Goal: Transaction & Acquisition: Subscribe to service/newsletter

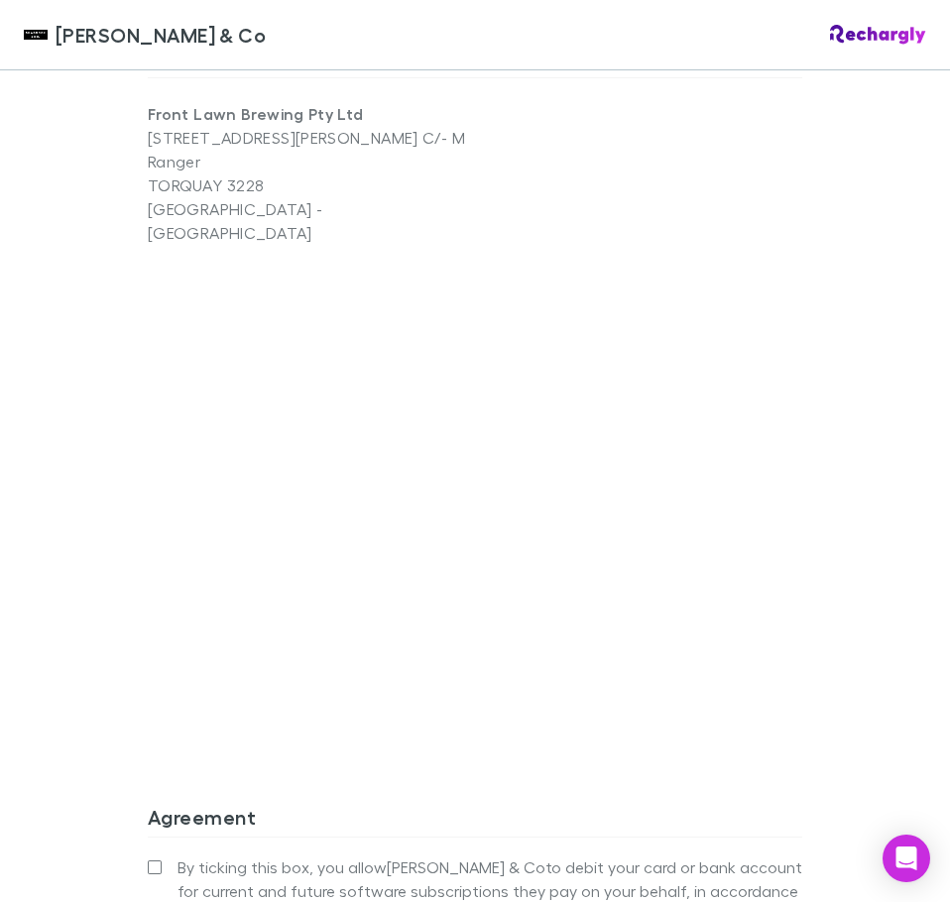
scroll to position [1660, 0]
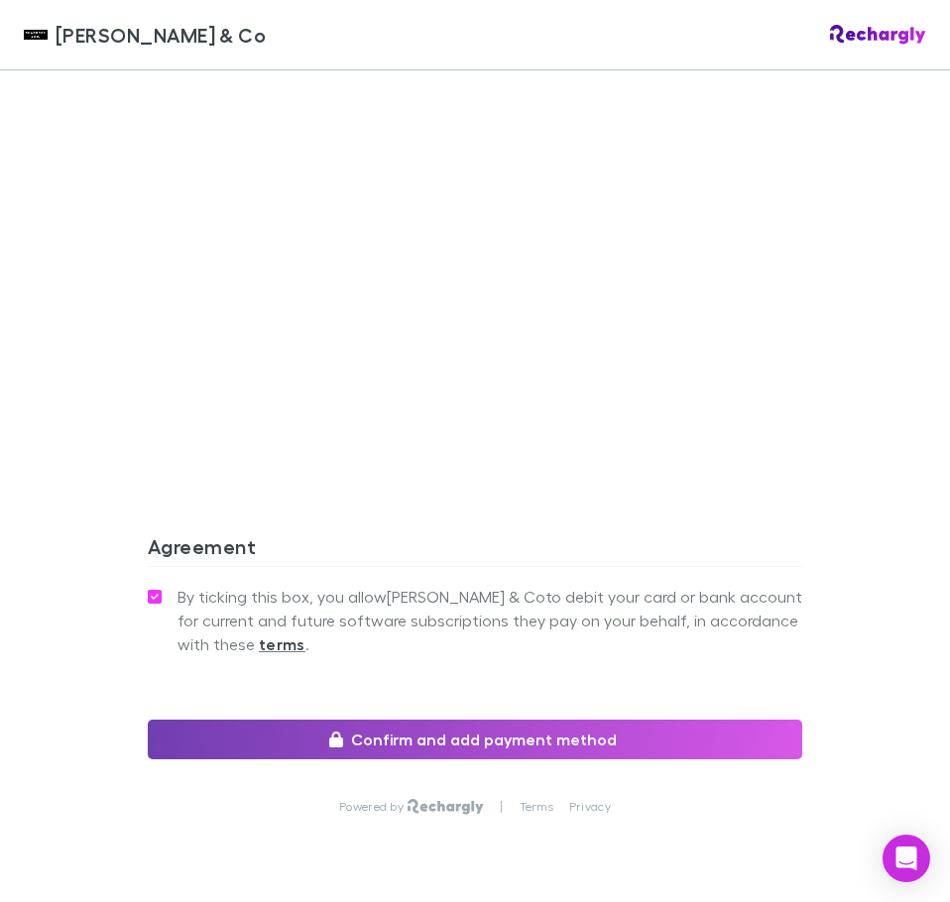
click at [498, 720] on button "Confirm and add payment method" at bounding box center [475, 740] width 654 height 40
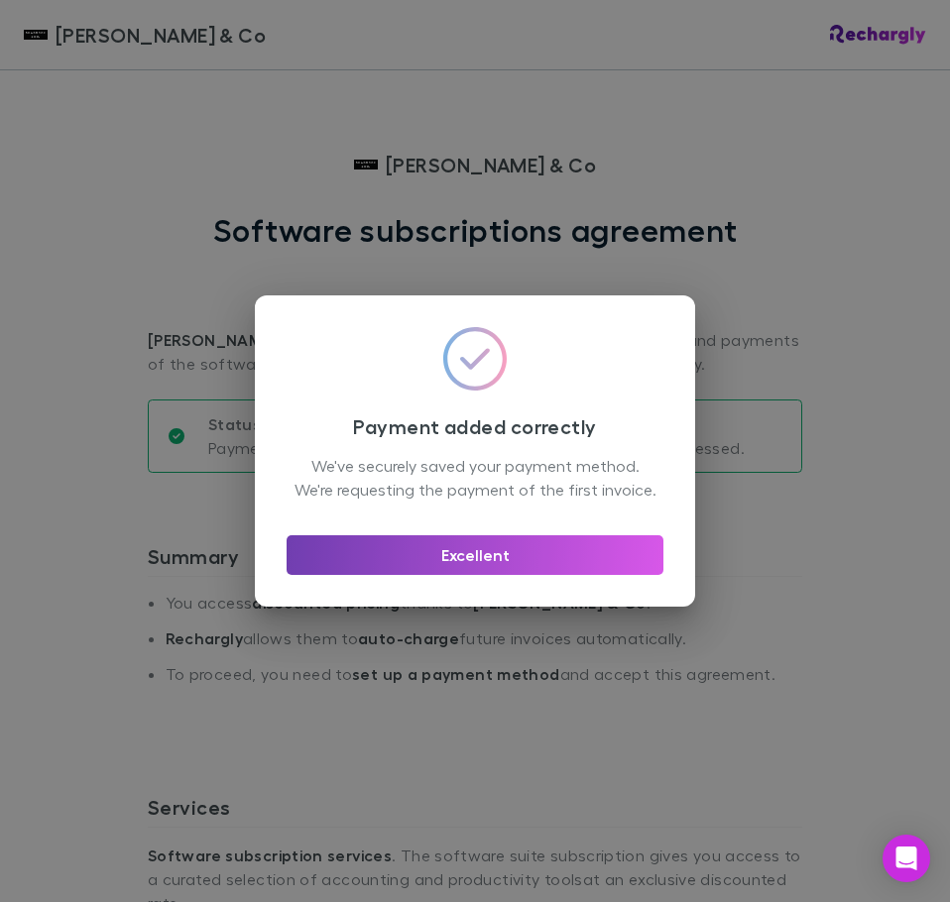
click at [545, 563] on button "Excellent" at bounding box center [474, 555] width 377 height 40
